Goal: Task Accomplishment & Management: Manage account settings

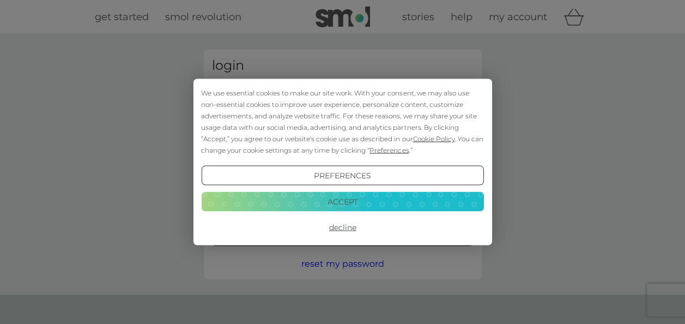
click at [321, 195] on button "Accept" at bounding box center [342, 201] width 282 height 20
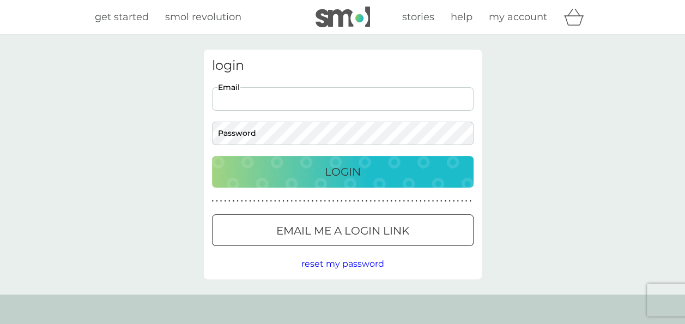
click at [278, 99] on input "Email" at bounding box center [343, 98] width 262 height 23
type input "[PERSON_NAME][EMAIL_ADDRESS][PERSON_NAME][DOMAIN_NAME]"
click at [320, 181] on button "Login" at bounding box center [343, 172] width 262 height 32
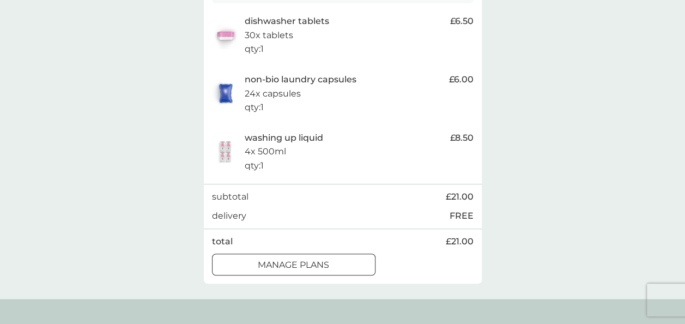
scroll to position [241, 0]
click at [311, 264] on div at bounding box center [293, 264] width 39 height 11
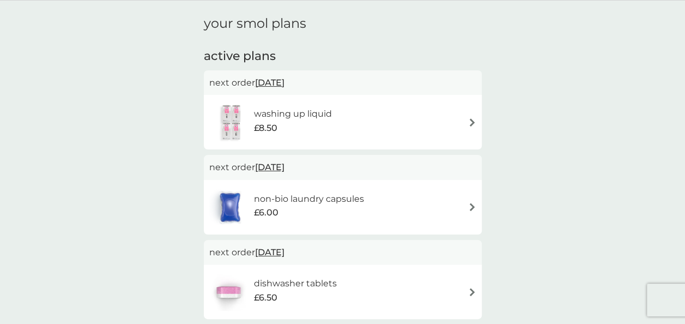
scroll to position [34, 0]
click at [329, 202] on h6 "non-bio laundry capsules" at bounding box center [308, 198] width 110 height 14
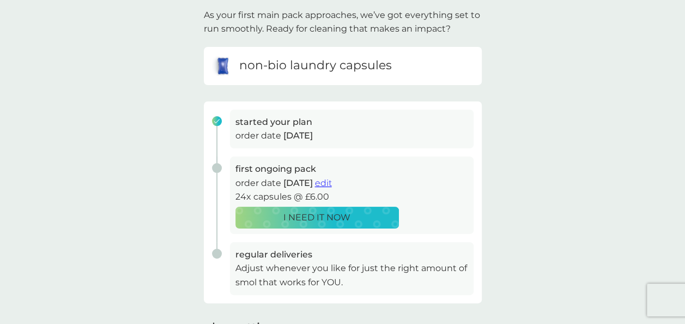
scroll to position [72, 0]
click at [332, 183] on span "edit" at bounding box center [323, 182] width 17 height 10
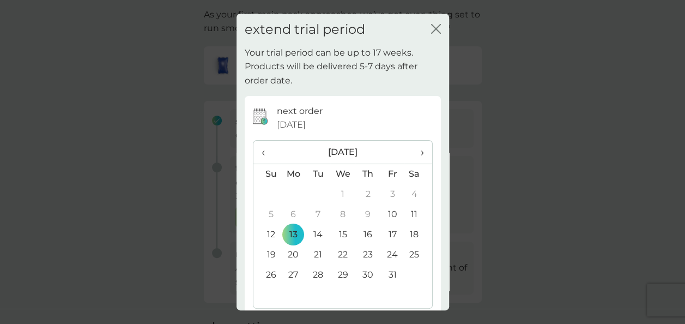
click at [431, 25] on icon "close" at bounding box center [436, 29] width 10 height 10
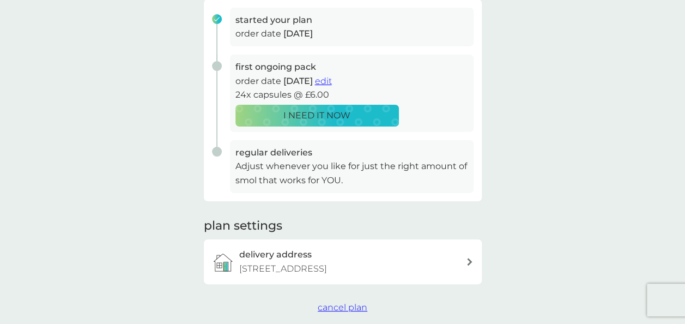
scroll to position [174, 0]
click at [281, 161] on p "Adjust whenever you like for just the right amount of smol that works for YOU." at bounding box center [351, 173] width 233 height 28
click at [282, 155] on h3 "regular deliveries" at bounding box center [351, 152] width 233 height 14
click at [332, 79] on span "edit" at bounding box center [323, 80] width 17 height 10
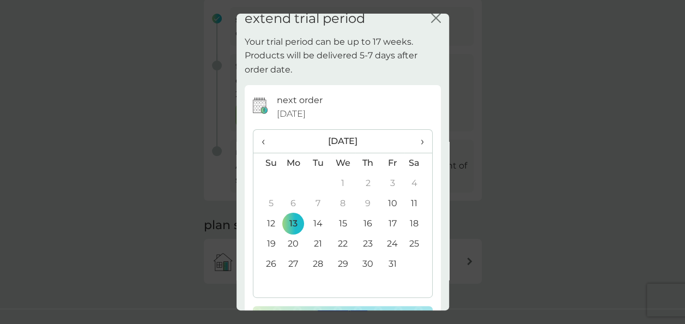
scroll to position [0, 0]
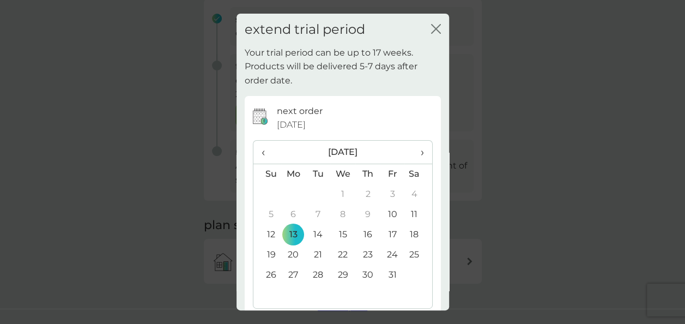
click at [428, 20] on div "extend trial period close" at bounding box center [342, 30] width 213 height 32
click at [431, 25] on icon "close" at bounding box center [436, 29] width 10 height 10
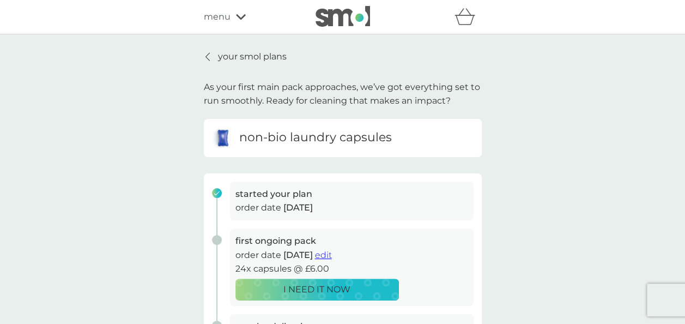
click at [208, 58] on icon at bounding box center [207, 56] width 4 height 9
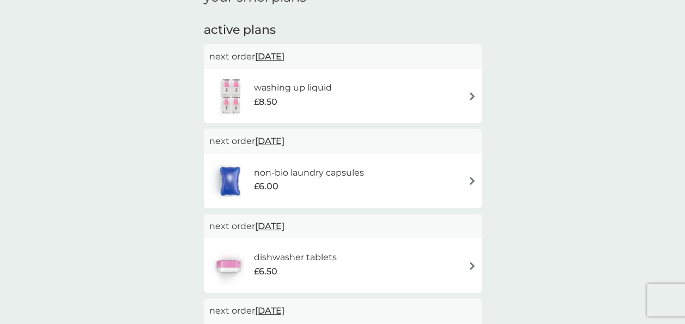
scroll to position [59, 0]
click at [284, 90] on h6 "washing up liquid" at bounding box center [293, 88] width 78 height 14
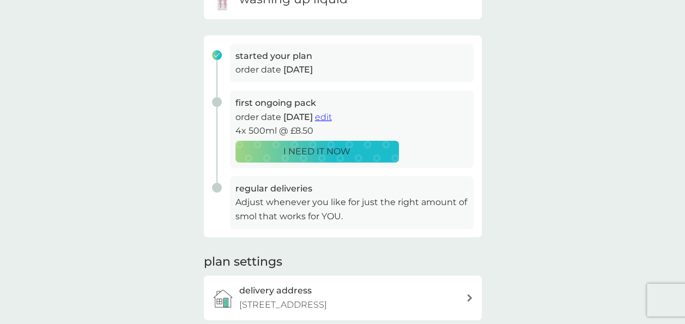
scroll to position [135, 0]
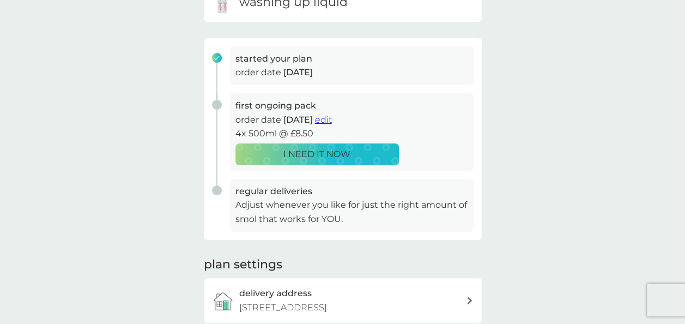
click at [332, 121] on span "edit" at bounding box center [323, 119] width 17 height 10
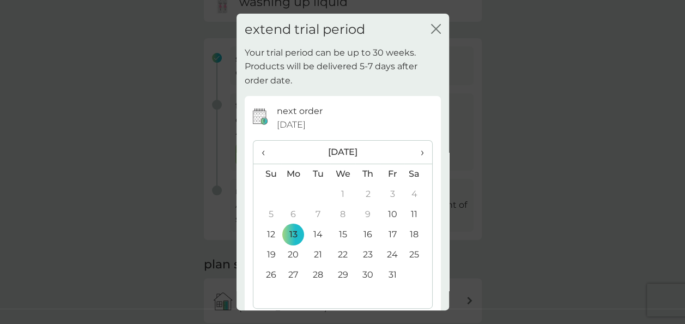
click at [414, 151] on span "›" at bounding box center [417, 152] width 11 height 23
click at [365, 189] on td "4" at bounding box center [367, 194] width 25 height 20
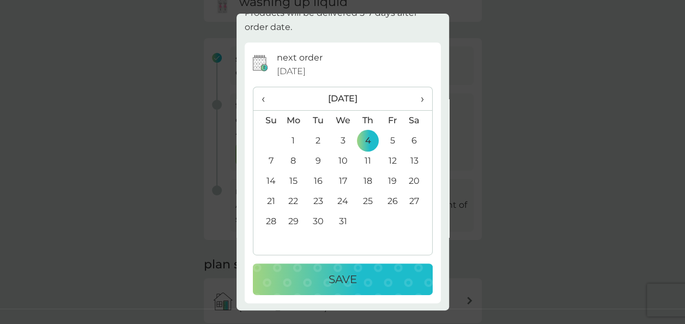
click at [342, 275] on p "Save" at bounding box center [343, 278] width 28 height 17
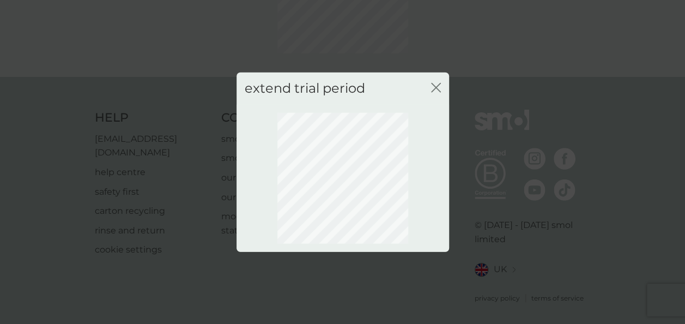
scroll to position [133, 0]
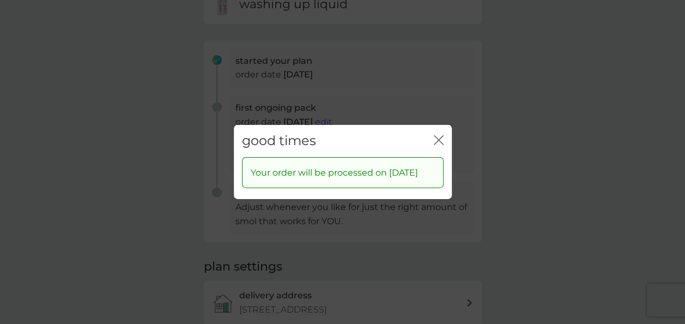
click at [440, 125] on div "good times close" at bounding box center [343, 141] width 218 height 32
click at [436, 136] on icon "close" at bounding box center [436, 140] width 4 height 9
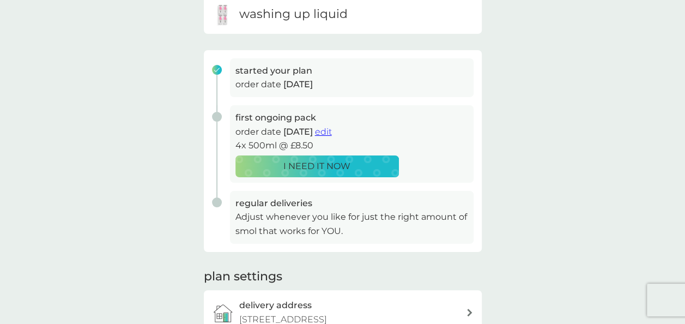
scroll to position [121, 0]
